Goal: Browse casually

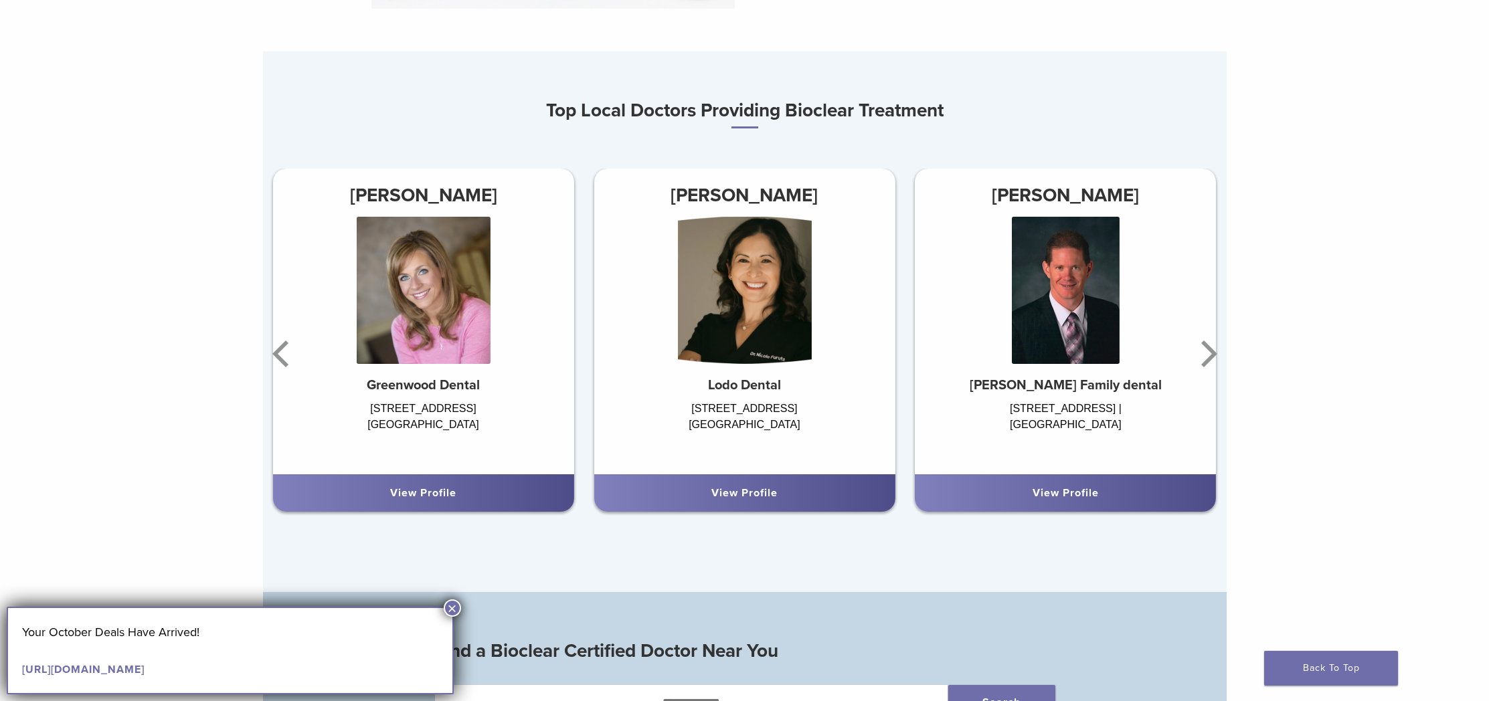
scroll to position [870, 0]
click at [1206, 356] on icon "Next" at bounding box center [1206, 354] width 27 height 80
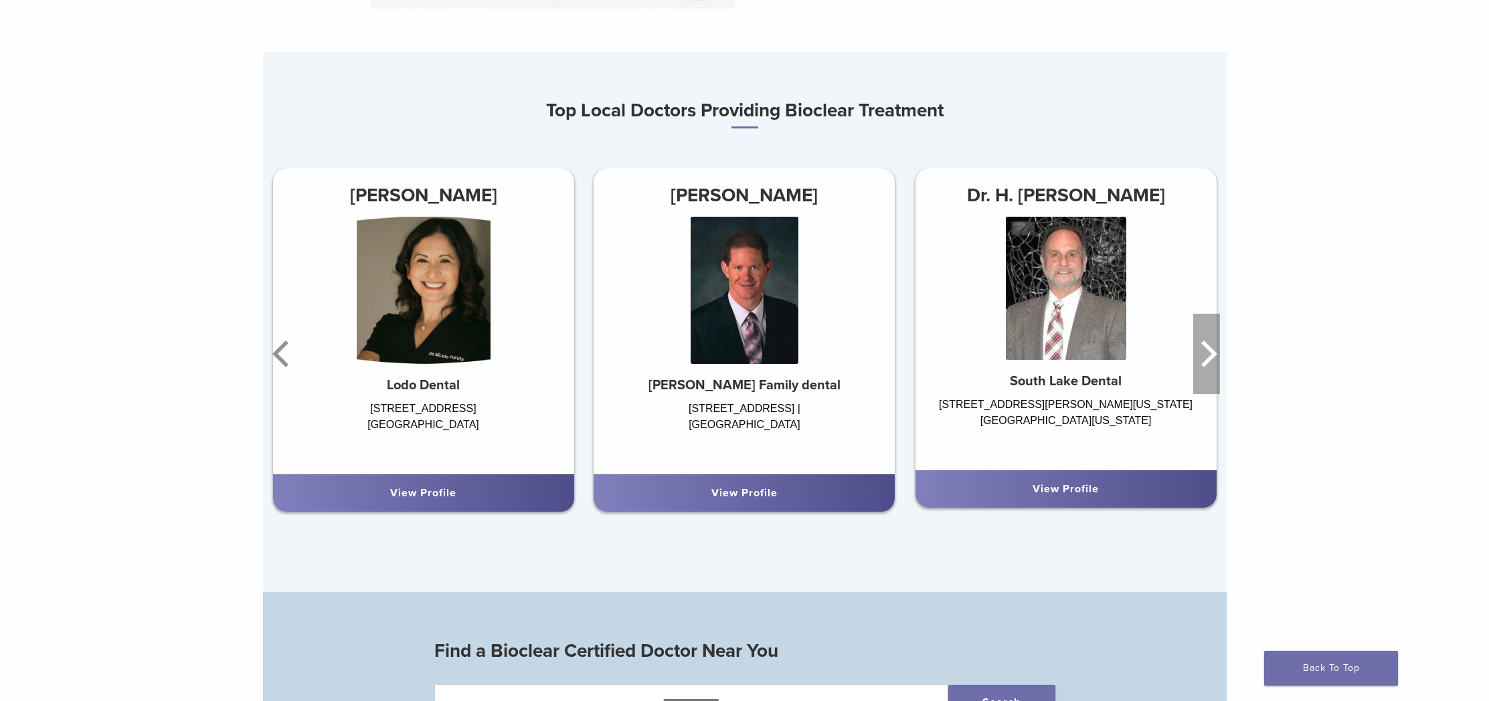
click at [1206, 356] on icon "Next" at bounding box center [1206, 354] width 27 height 80
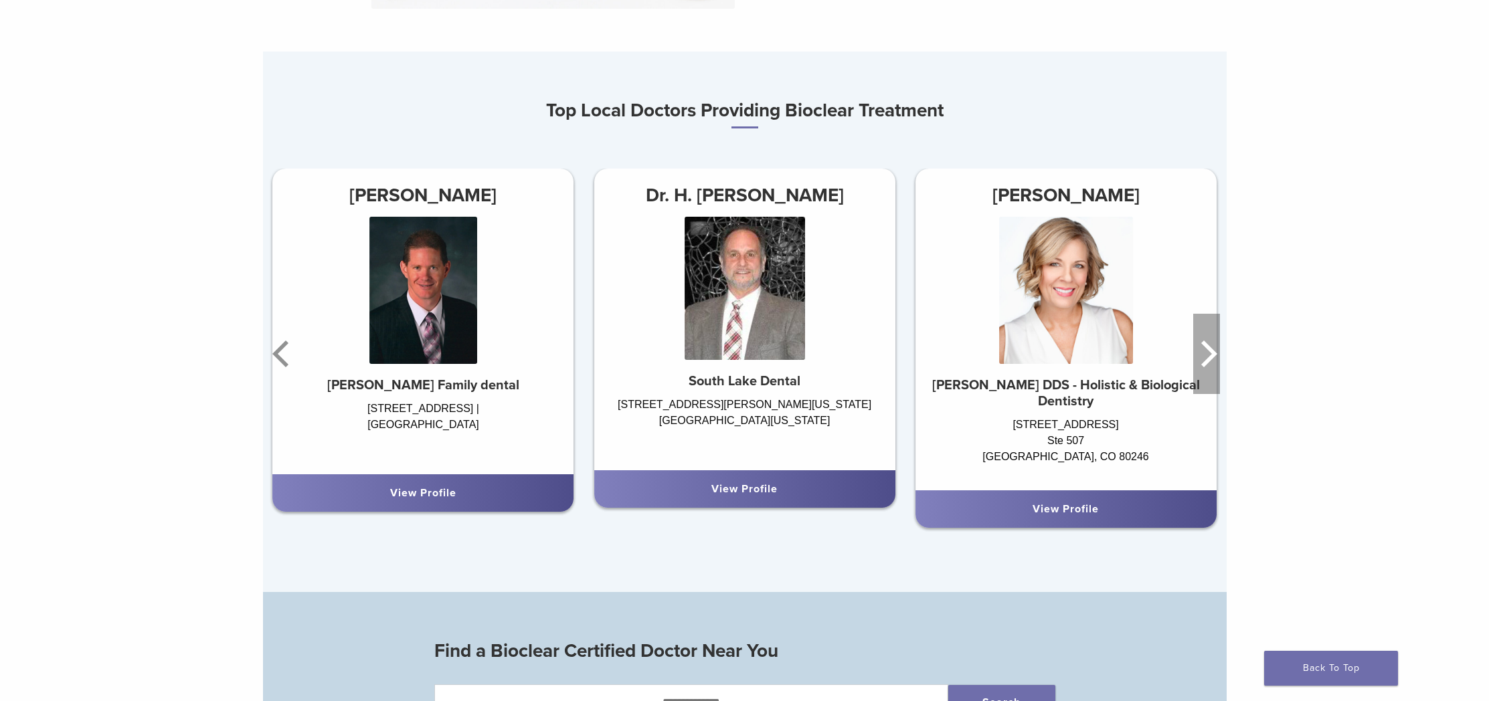
click at [1206, 357] on icon "Next" at bounding box center [1206, 354] width 27 height 80
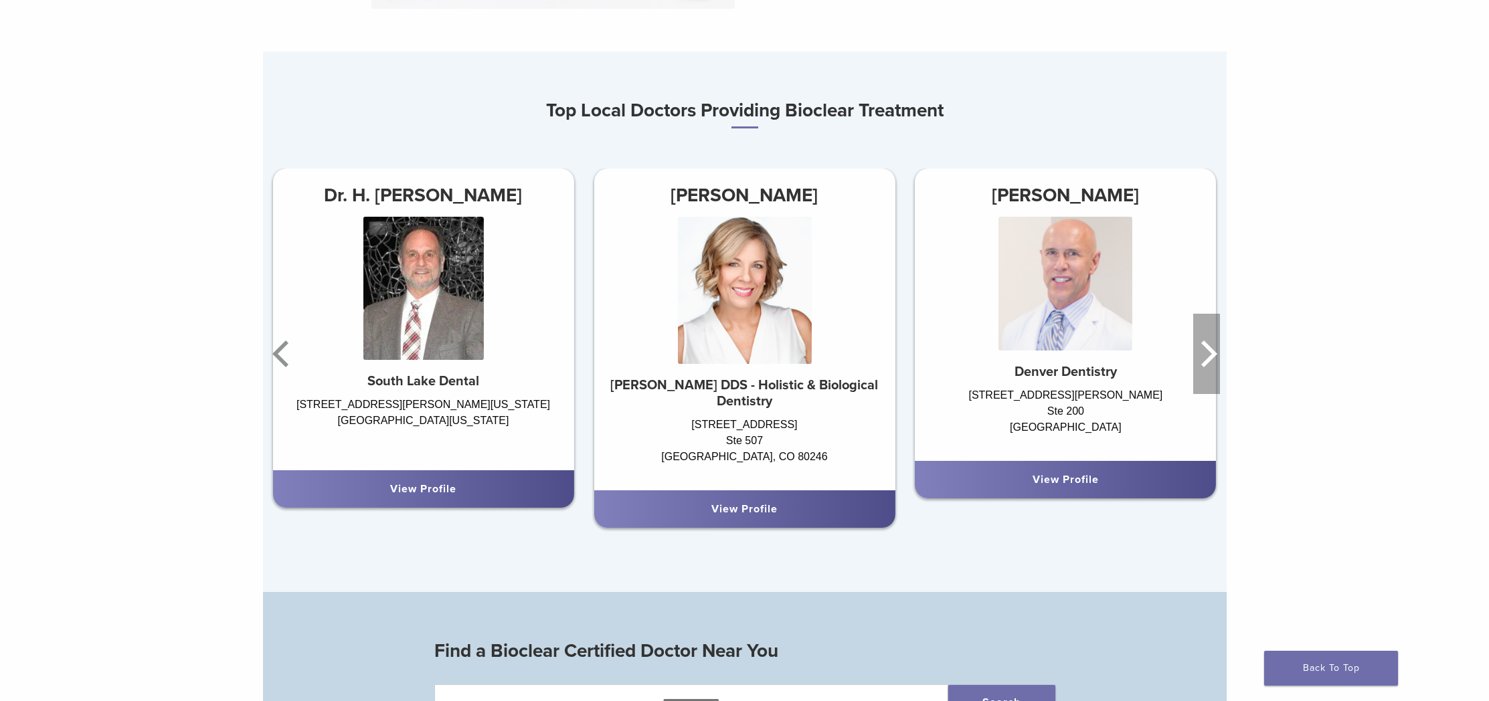
click at [1206, 357] on icon "Next" at bounding box center [1206, 354] width 27 height 80
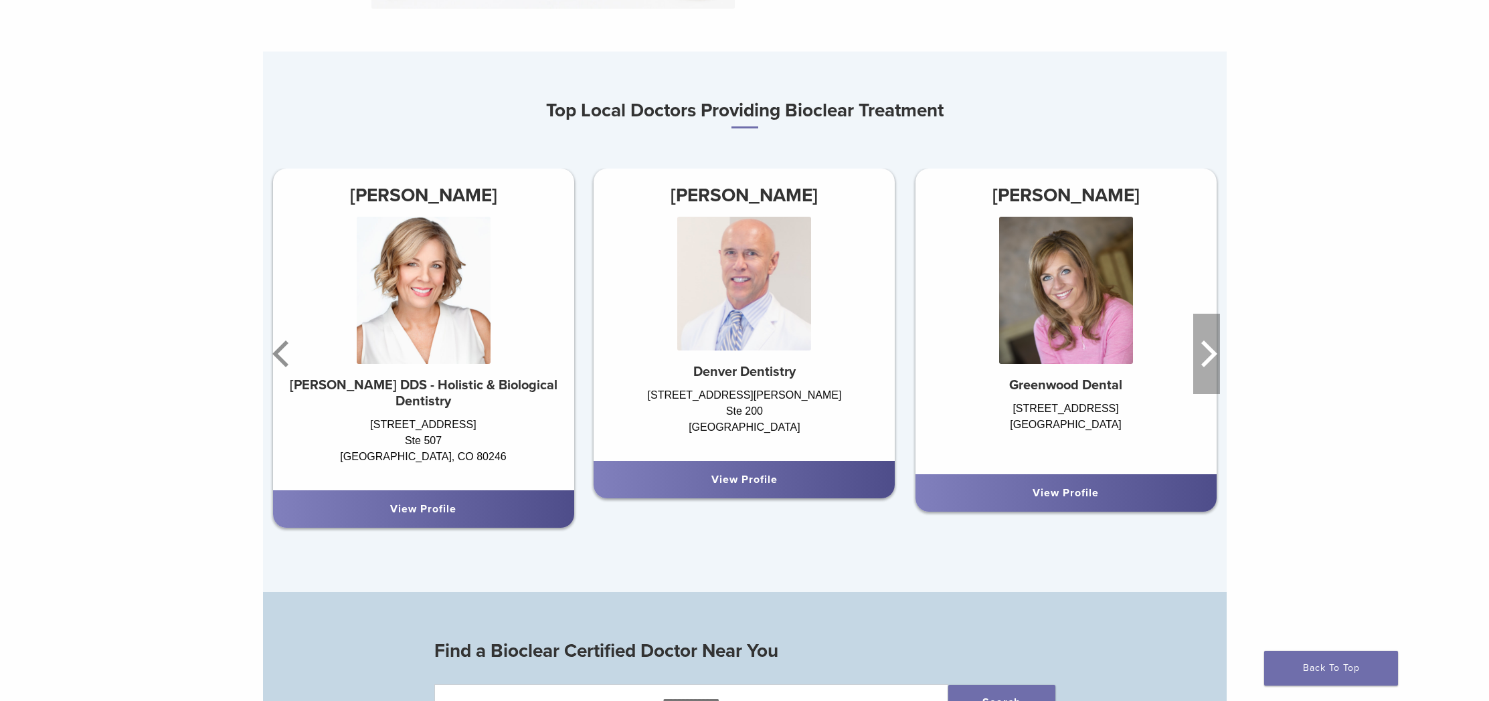
click at [1210, 356] on icon "Next" at bounding box center [1206, 354] width 27 height 80
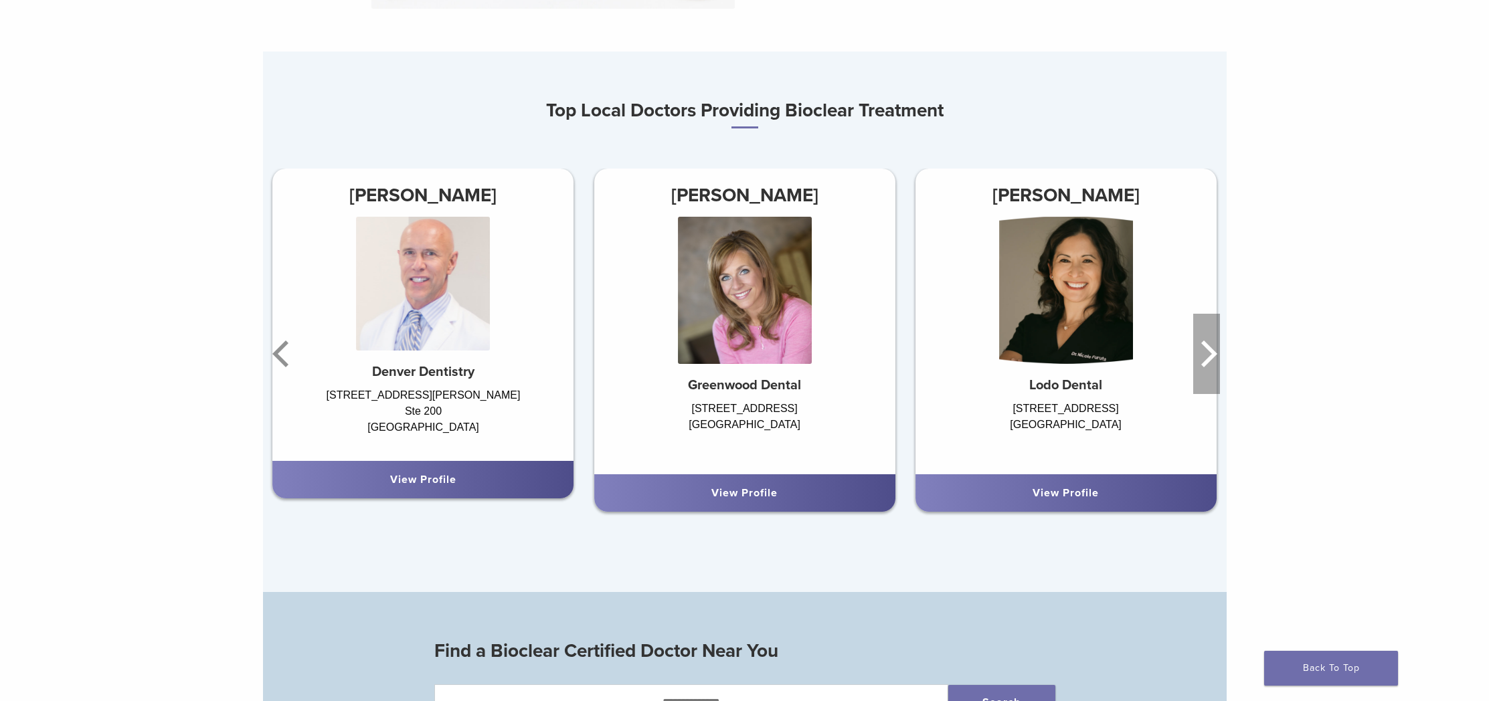
click at [1210, 356] on icon "Next" at bounding box center [1206, 354] width 27 height 80
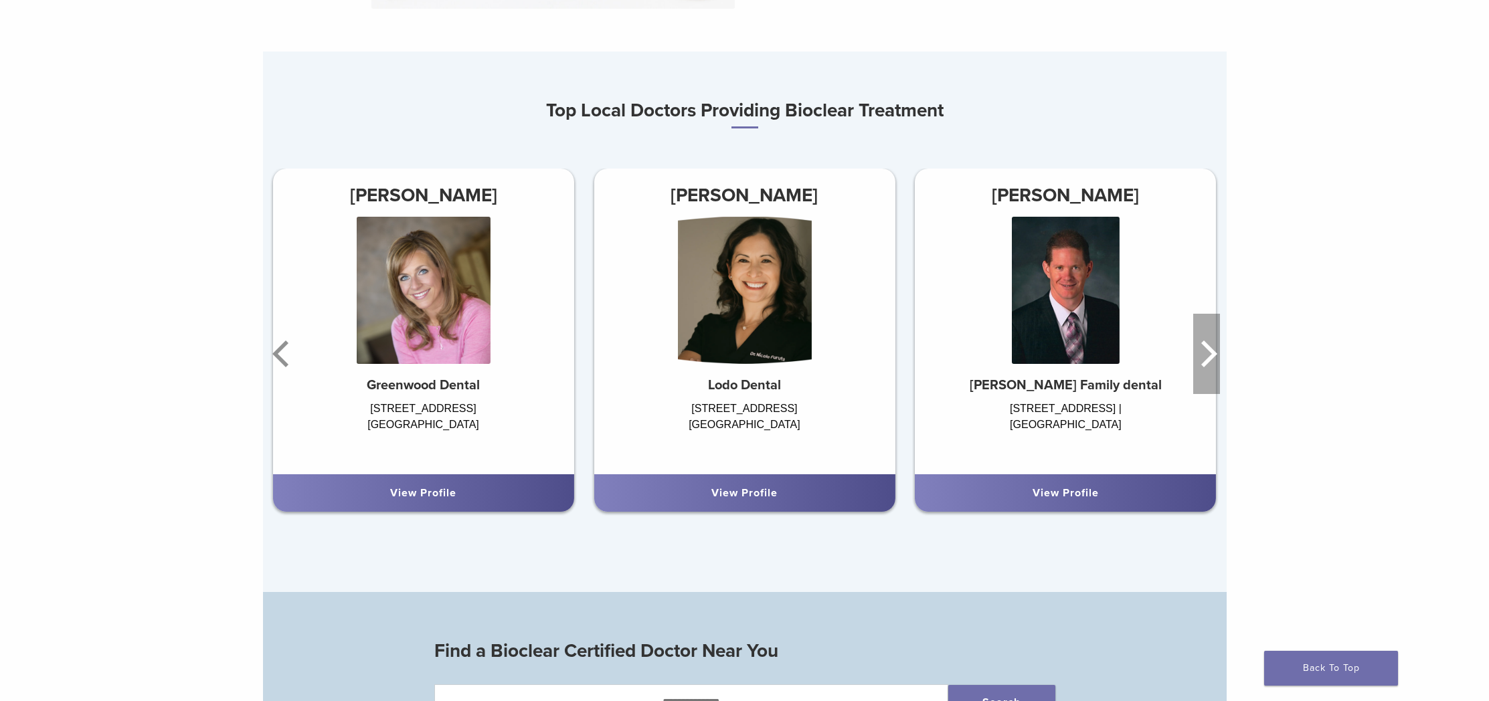
click at [1210, 356] on icon "Next" at bounding box center [1206, 354] width 27 height 80
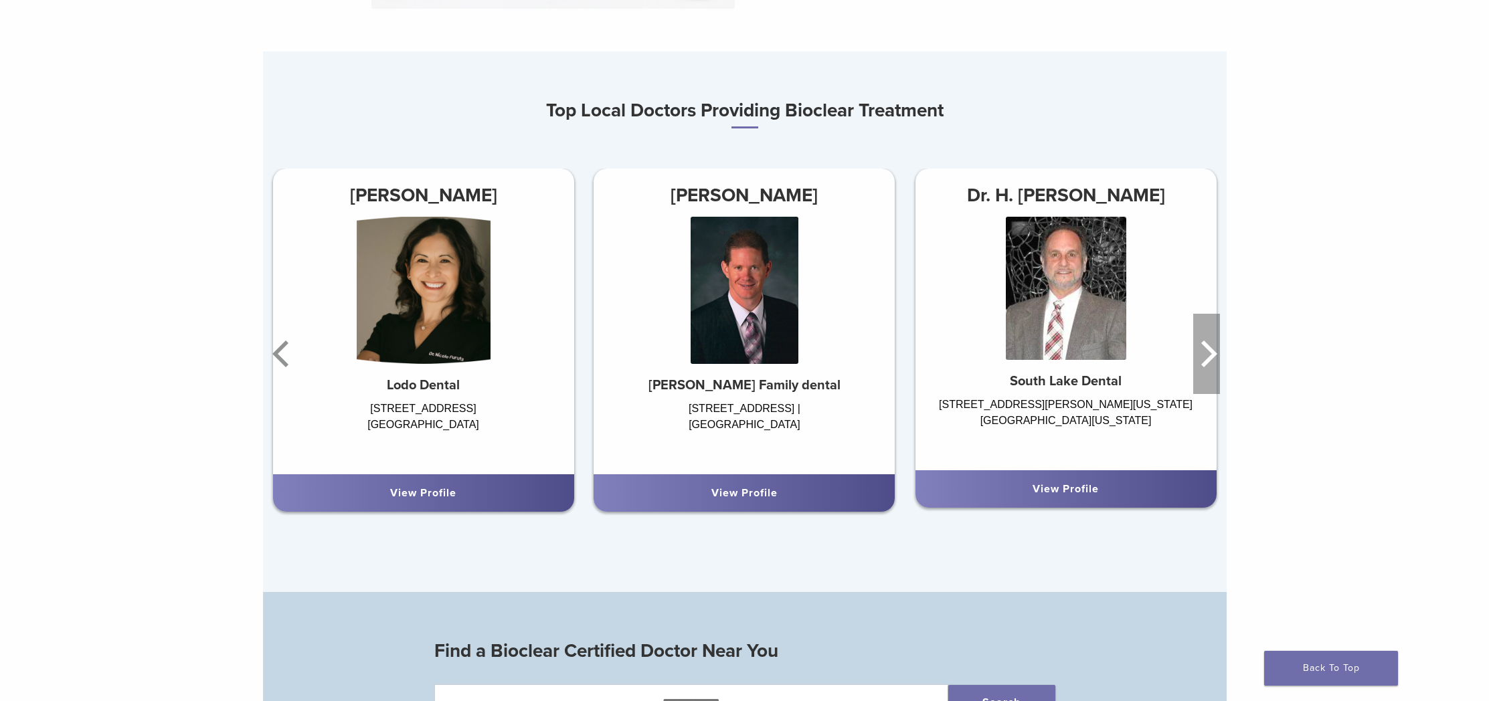
click at [1210, 356] on icon "Next" at bounding box center [1206, 354] width 27 height 80
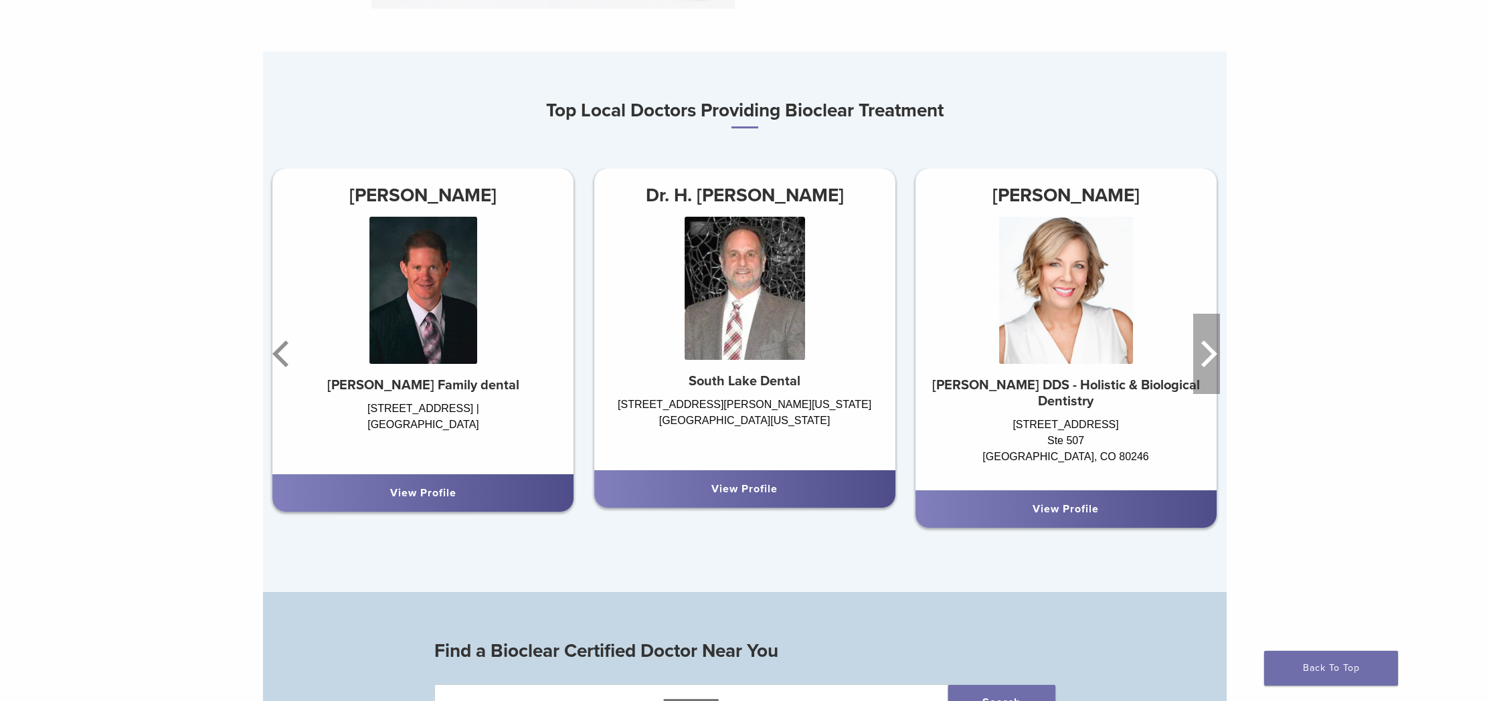
click at [1210, 356] on icon "Next" at bounding box center [1206, 354] width 27 height 80
